Goal: Information Seeking & Learning: Learn about a topic

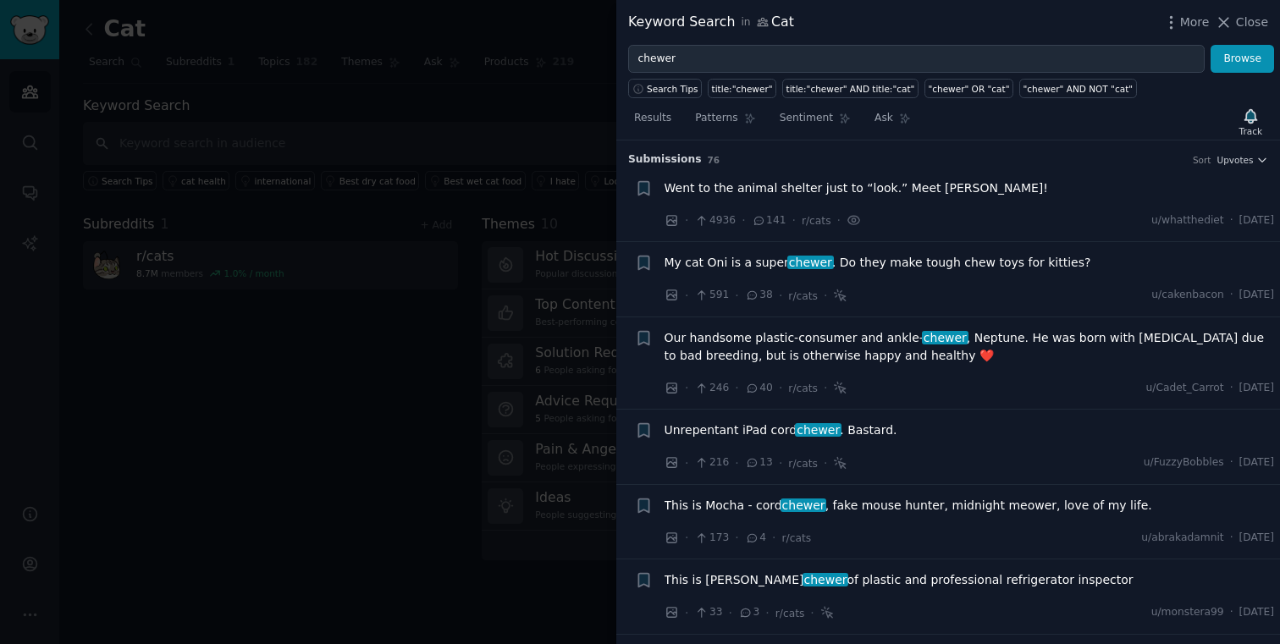
scroll to position [102, 0]
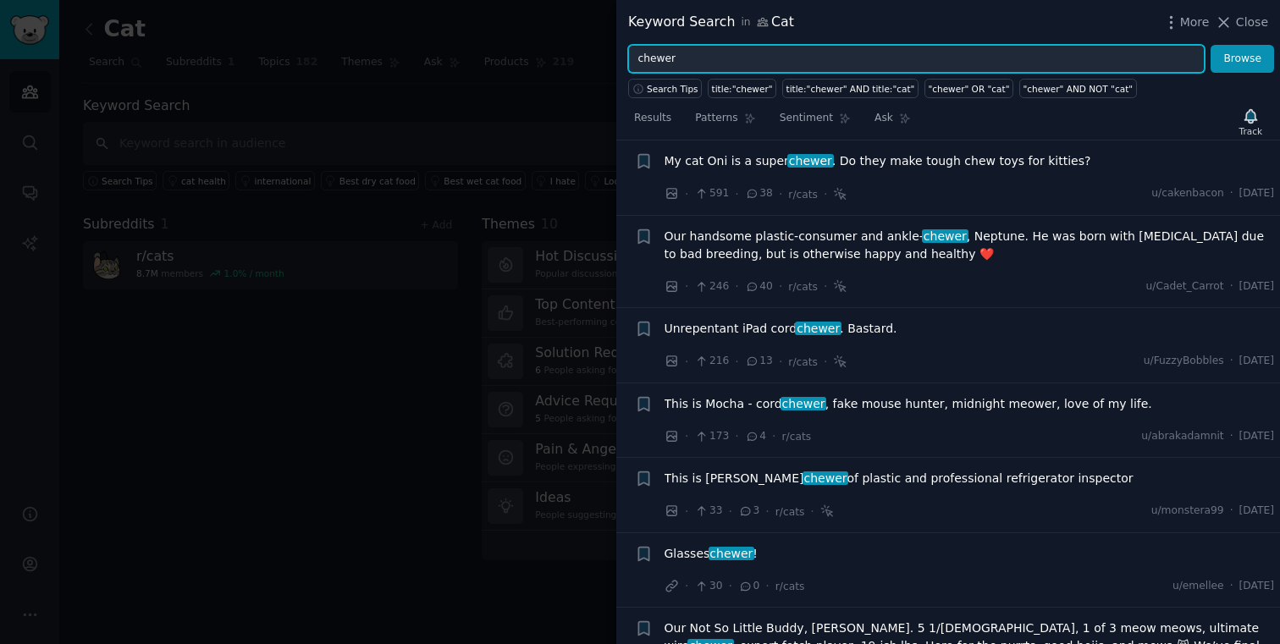
click at [884, 63] on input "chewer" at bounding box center [916, 59] width 577 height 29
click at [1211, 45] on button "Browse" at bounding box center [1243, 59] width 64 height 29
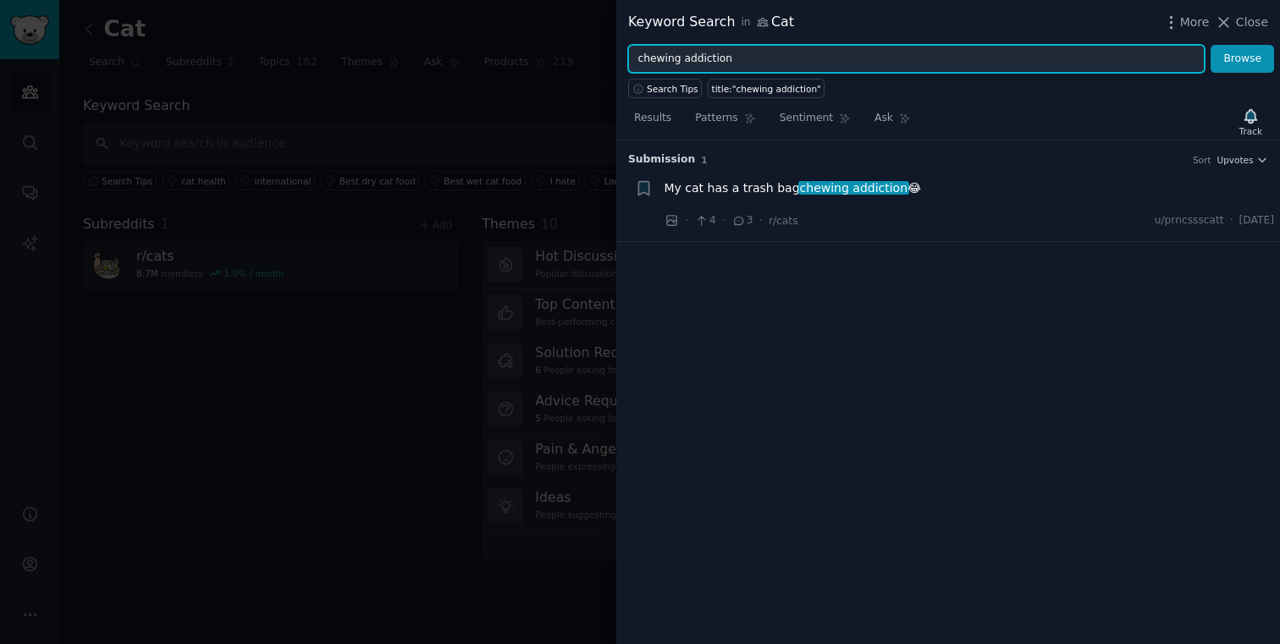
click at [752, 49] on input "chewing addiction" at bounding box center [916, 59] width 577 height 29
click at [663, 57] on input "chewing addiction" at bounding box center [916, 59] width 577 height 29
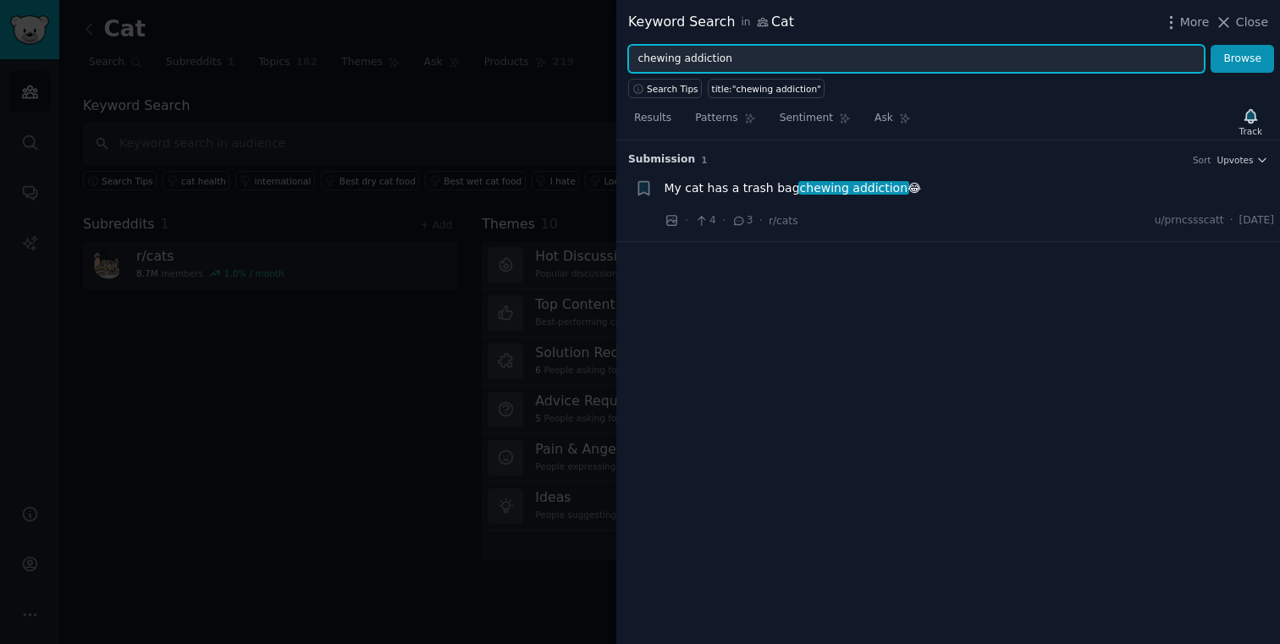
click at [710, 49] on input "chewing addiction" at bounding box center [916, 59] width 577 height 29
type input "hair ties"
click at [1211, 45] on button "Browse" at bounding box center [1243, 59] width 64 height 29
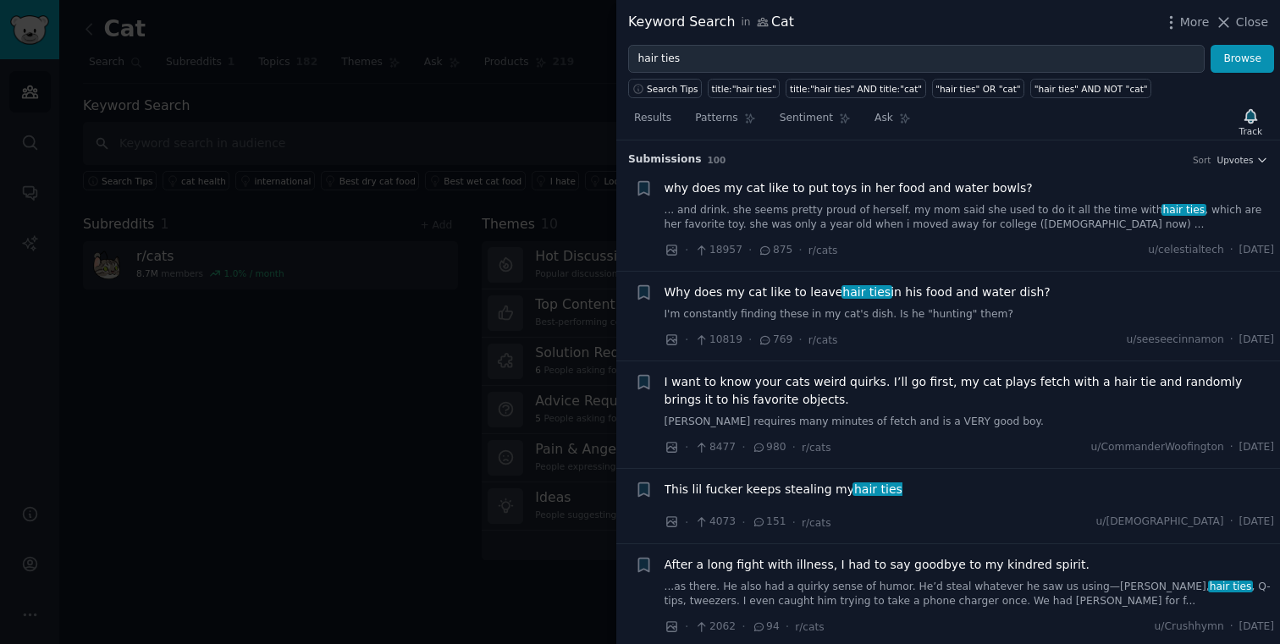
click at [1028, 212] on link "... and drink. she seems pretty proud of herself. my mom said she used to do it…" at bounding box center [970, 218] width 610 height 30
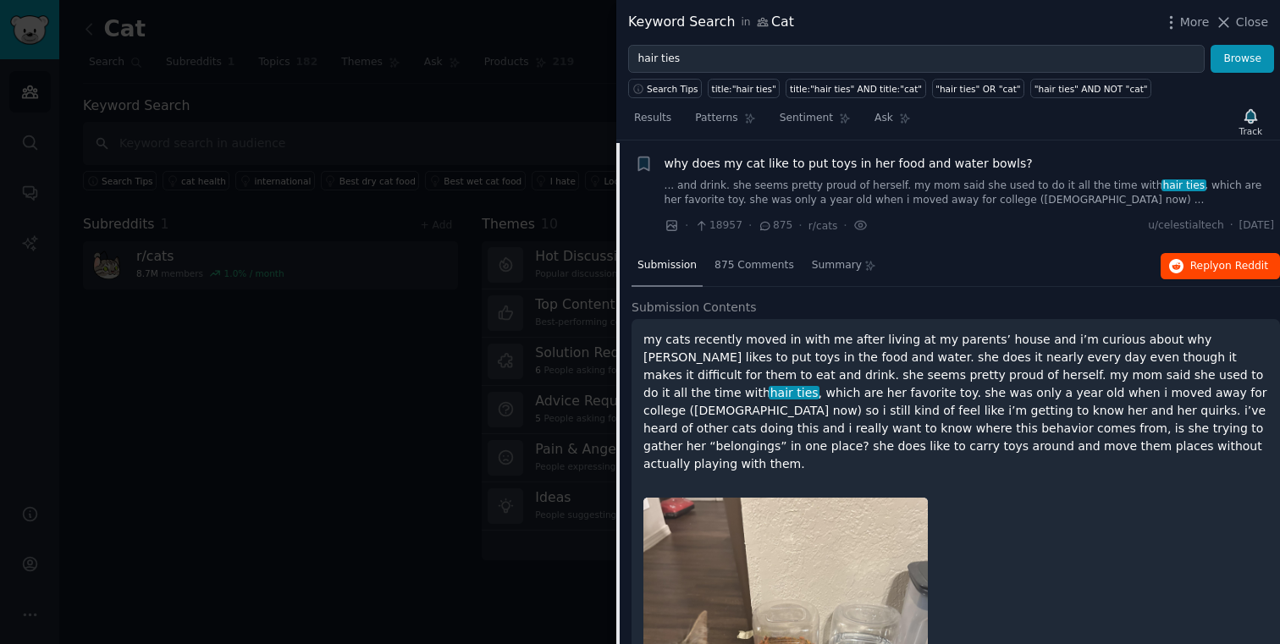
scroll to position [26, 0]
click at [1213, 260] on span "Reply on Reddit" at bounding box center [1229, 264] width 78 height 15
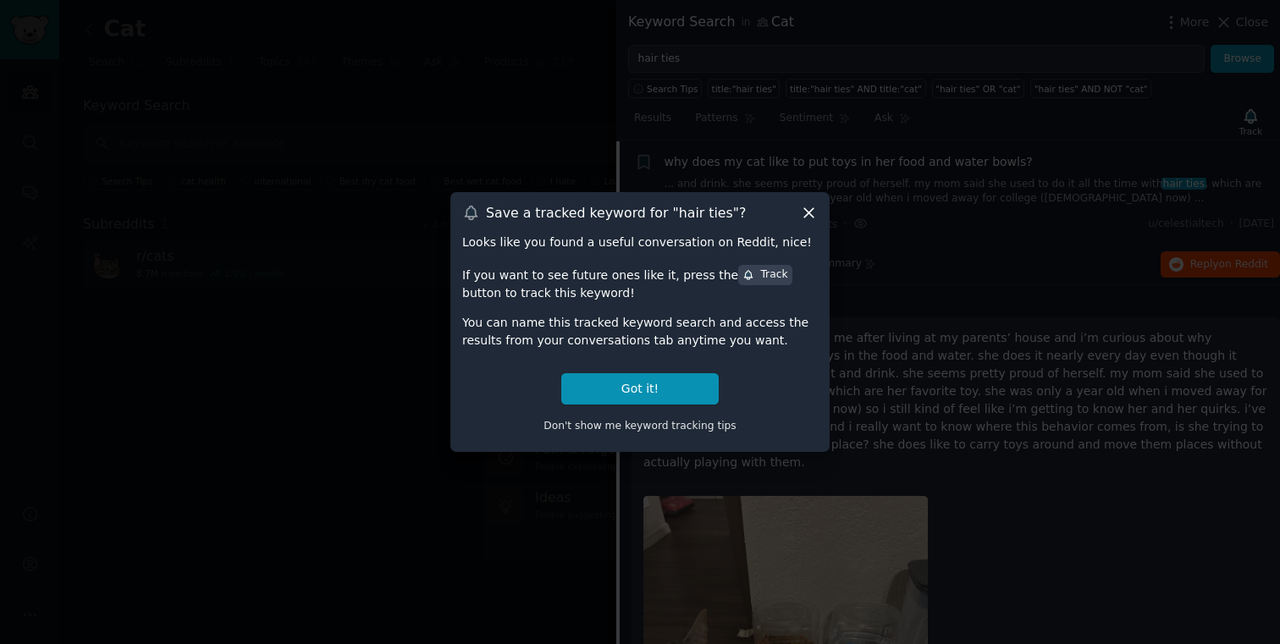
click at [813, 204] on icon at bounding box center [809, 213] width 18 height 18
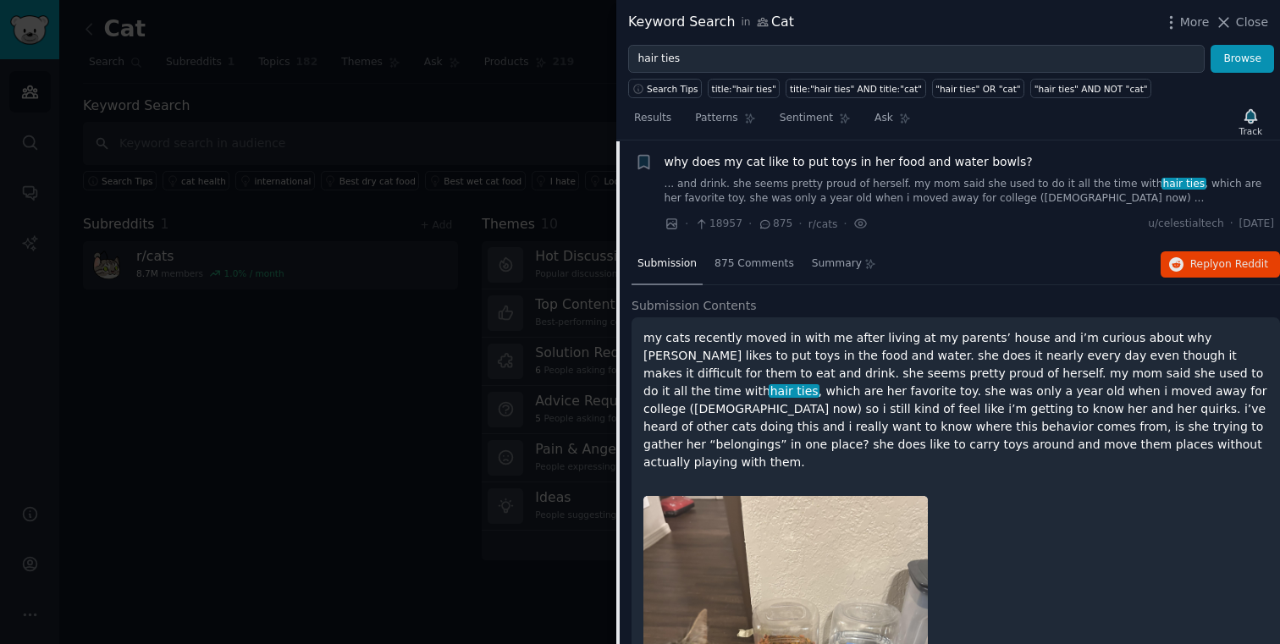
click at [820, 181] on link "... and drink. she seems pretty proud of herself. my mom said she used to do it…" at bounding box center [970, 192] width 610 height 30
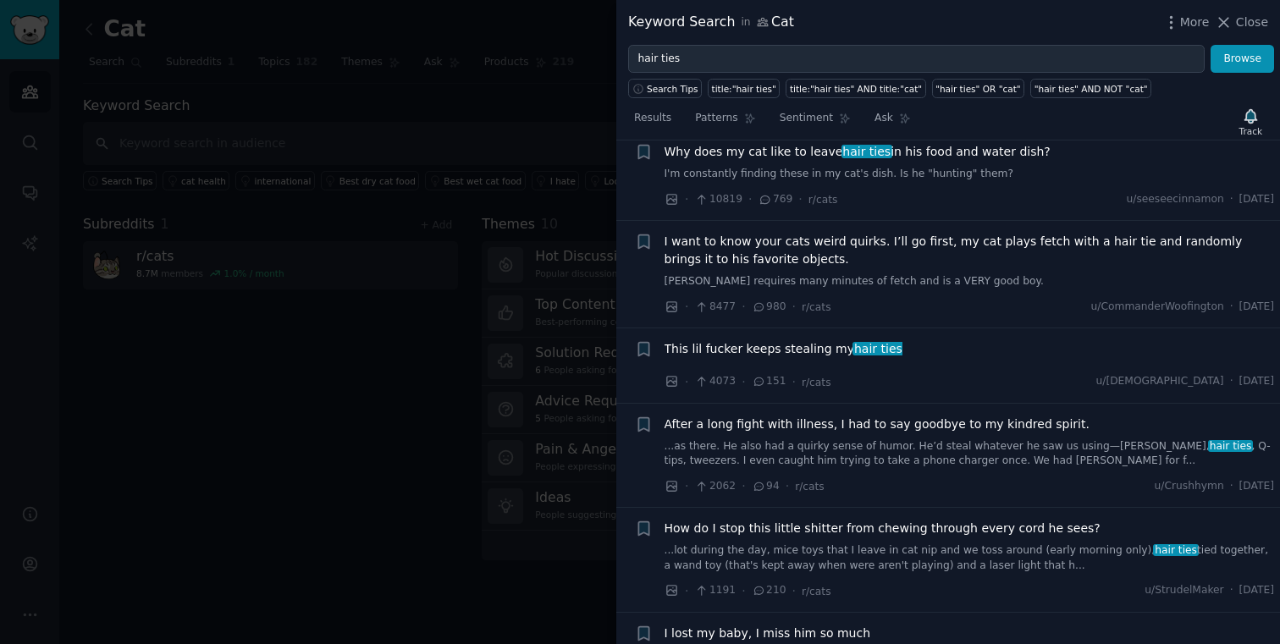
scroll to position [143, 0]
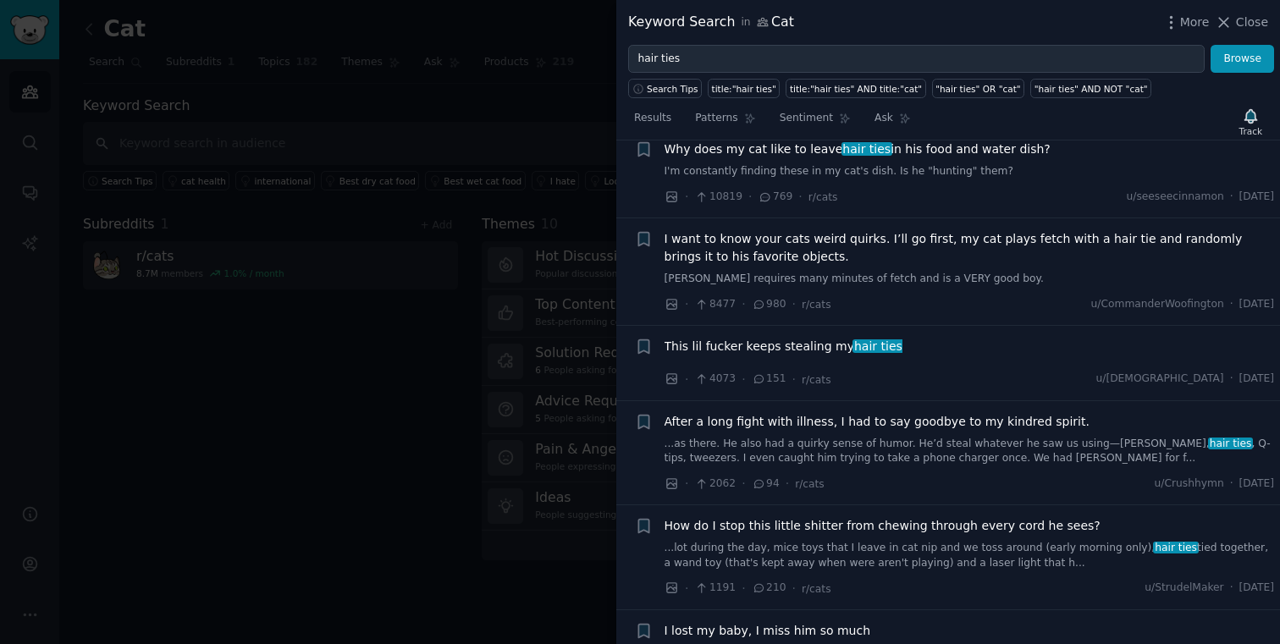
click at [869, 249] on span "I want to know your cats weird quirks. I’ll go first, my cat plays fetch with a…" at bounding box center [970, 248] width 610 height 36
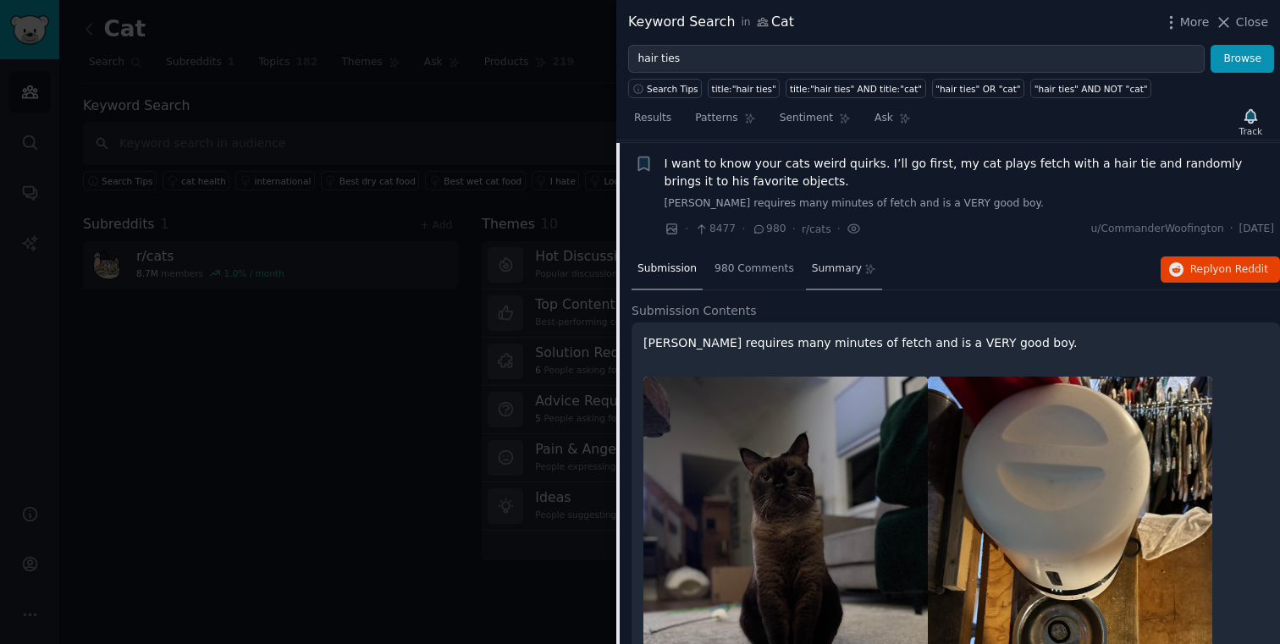
scroll to position [221, 0]
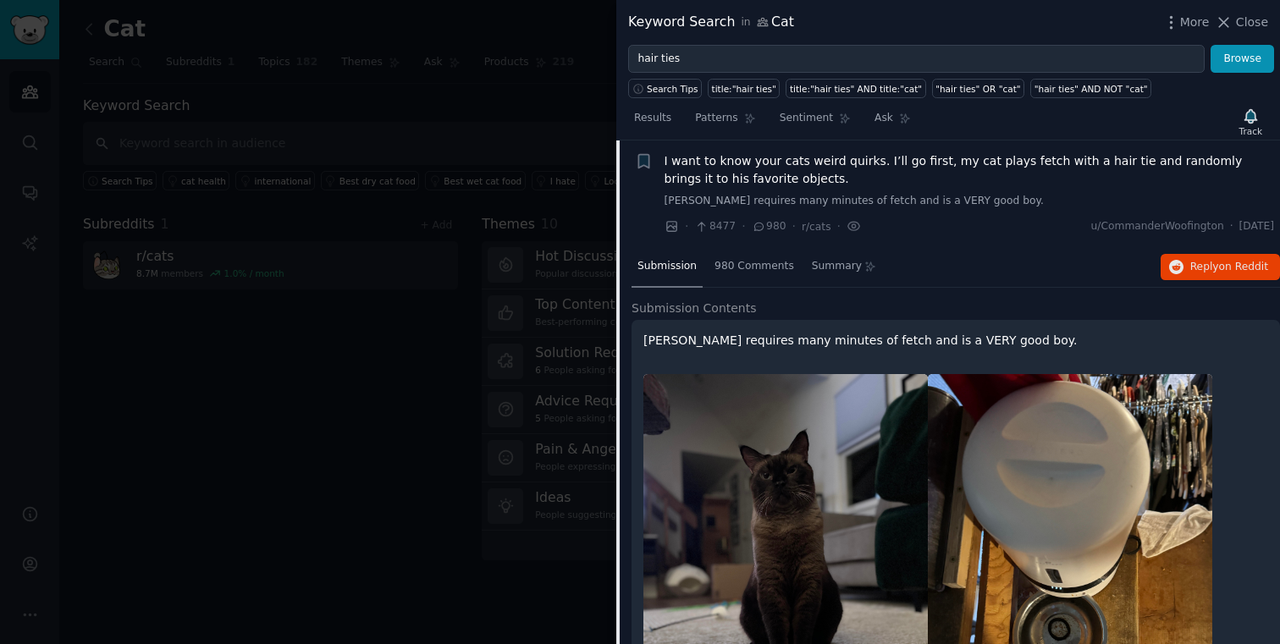
click at [832, 153] on span "I want to know your cats weird quirks. I’ll go first, my cat plays fetch with a…" at bounding box center [970, 170] width 610 height 36
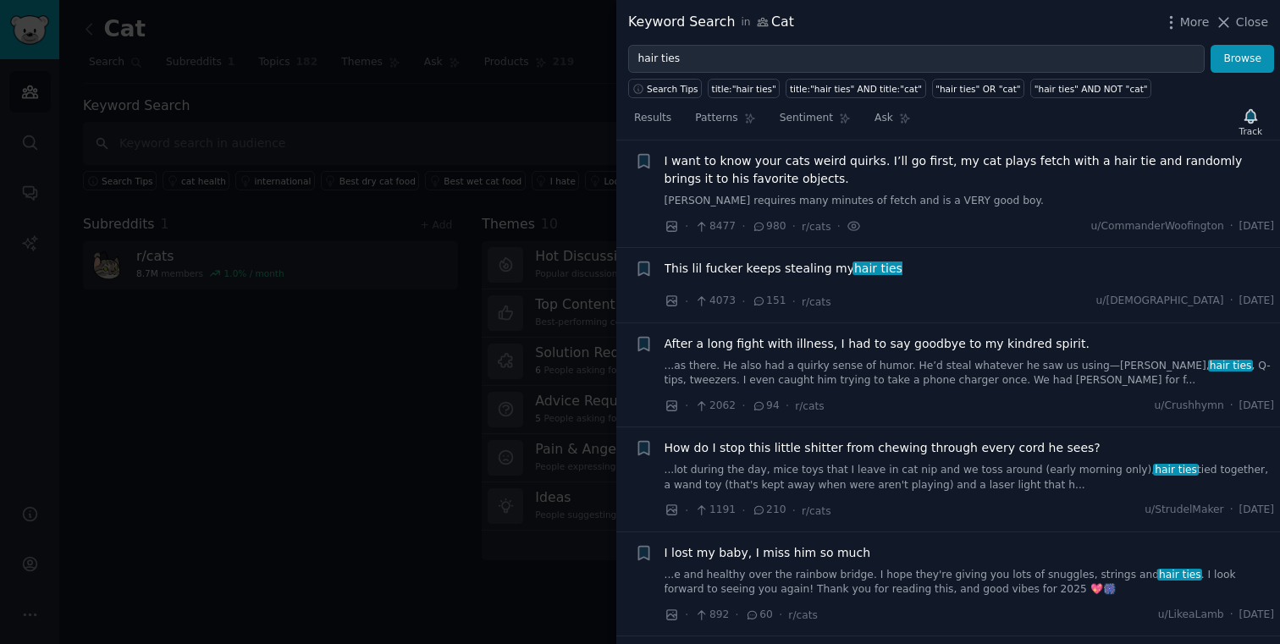
click at [870, 269] on span "hair ties" at bounding box center [878, 269] width 51 height 14
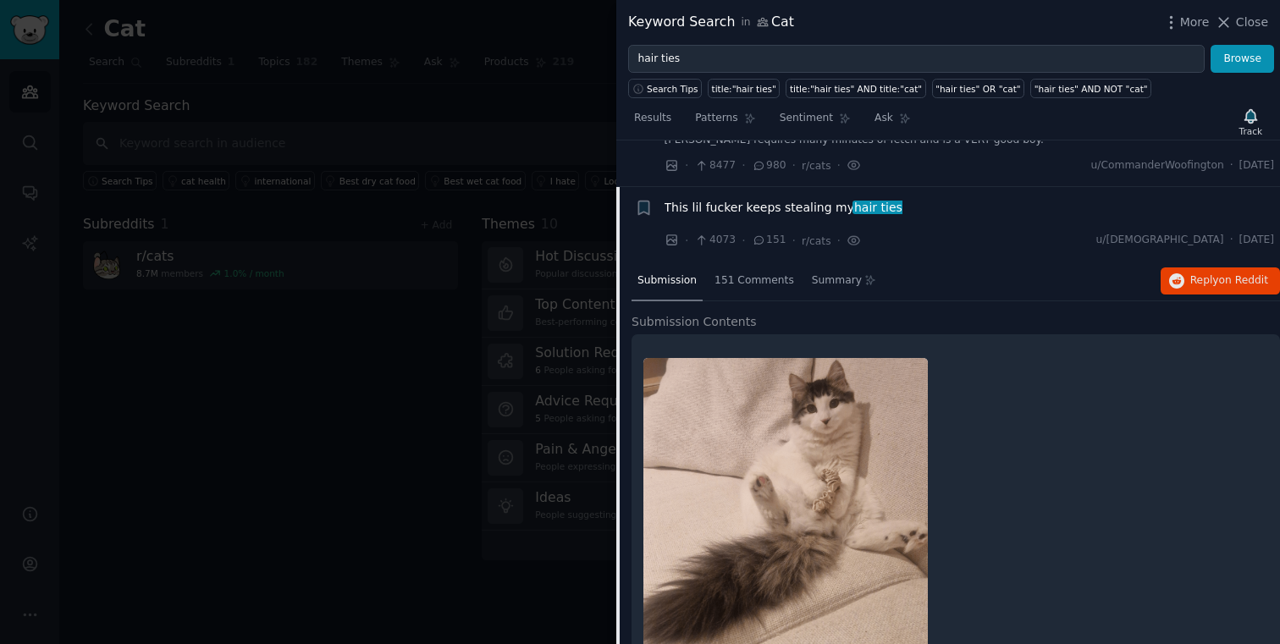
scroll to position [329, 0]
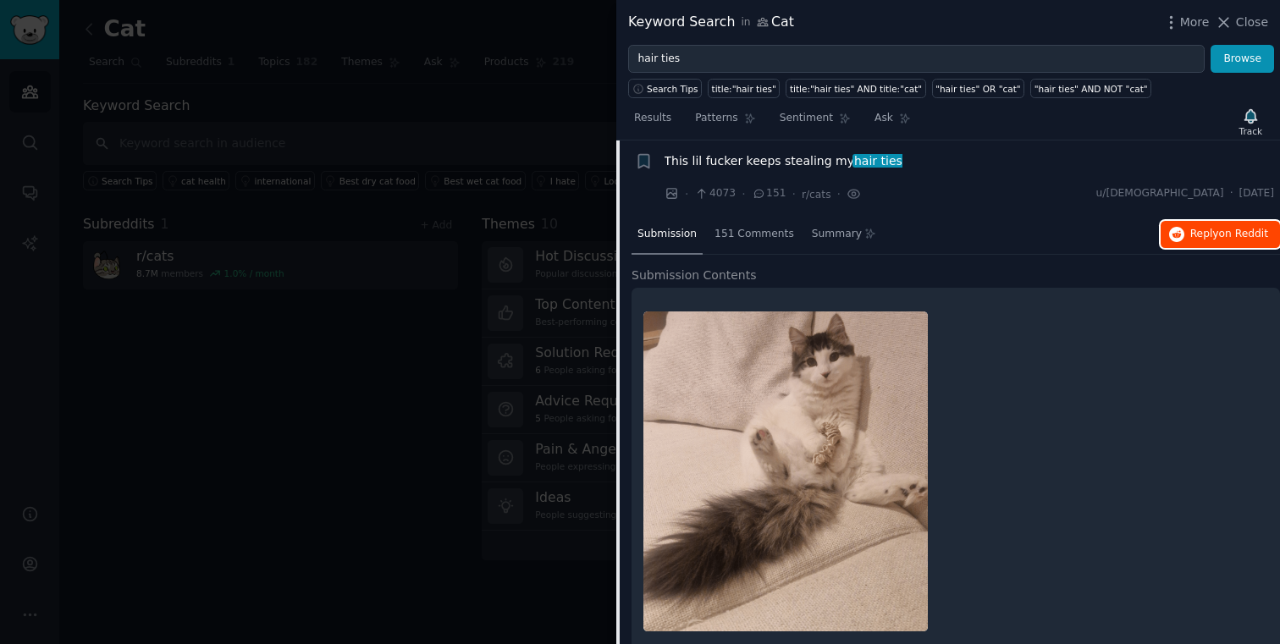
click at [1203, 229] on span "Reply on Reddit" at bounding box center [1229, 234] width 78 height 15
